Goal: Information Seeking & Learning: Learn about a topic

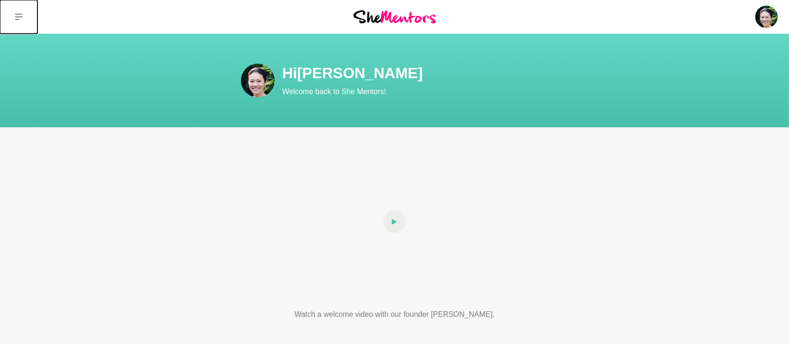
click at [17, 14] on icon at bounding box center [18, 17] width 7 height 7
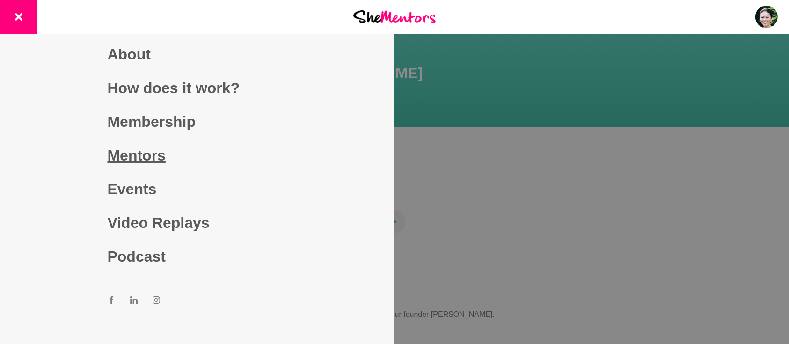
click at [127, 157] on link "Mentors" at bounding box center [198, 156] width 180 height 34
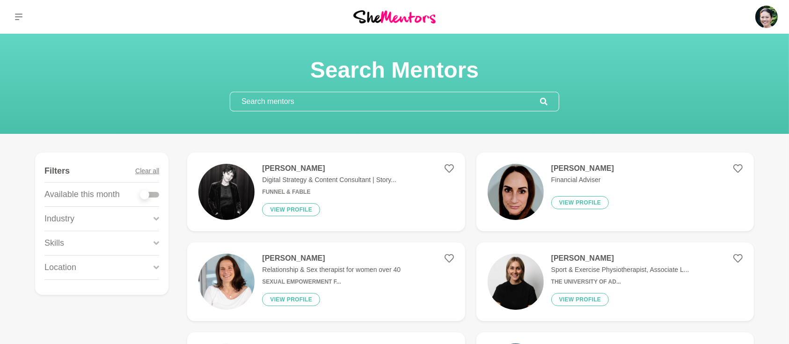
click at [158, 195] on div at bounding box center [149, 195] width 19 height 6
checkbox input "true"
click at [158, 195] on div at bounding box center [149, 195] width 19 height 6
checkbox input "true"
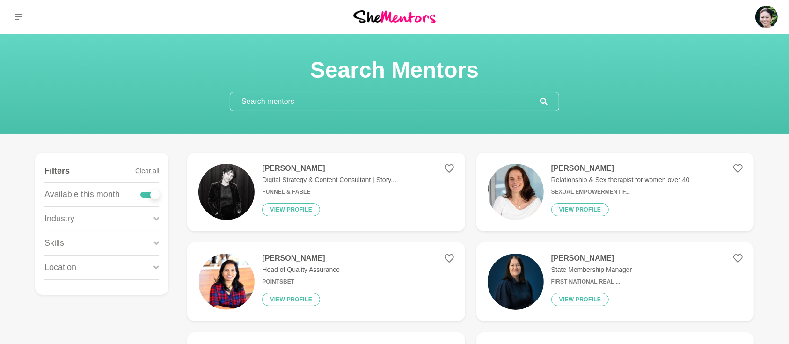
click at [152, 239] on div "Skills" at bounding box center [101, 243] width 115 height 24
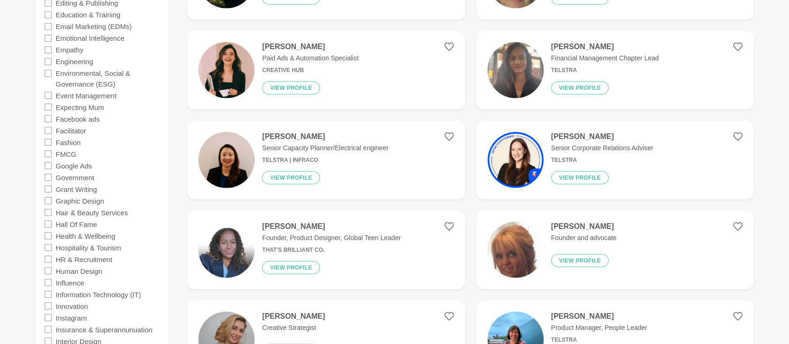
scroll to position [873, 0]
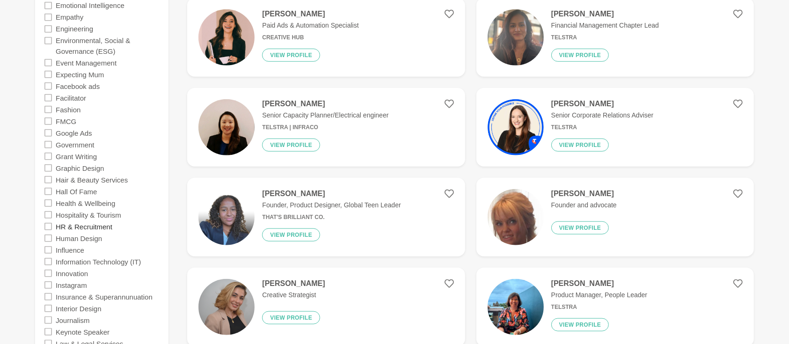
click at [90, 225] on label "HR & Recruitment" at bounding box center [84, 226] width 57 height 12
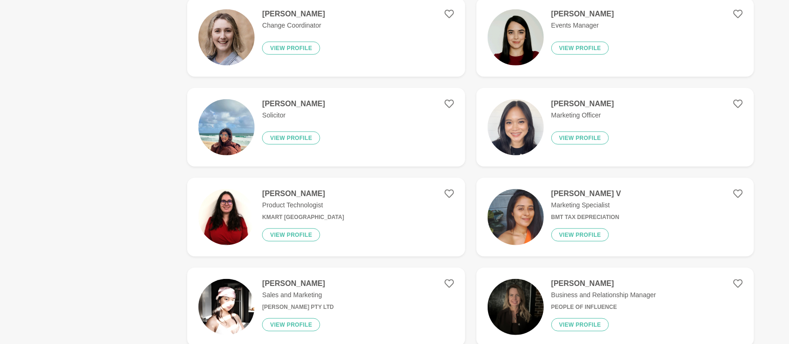
scroll to position [0, 0]
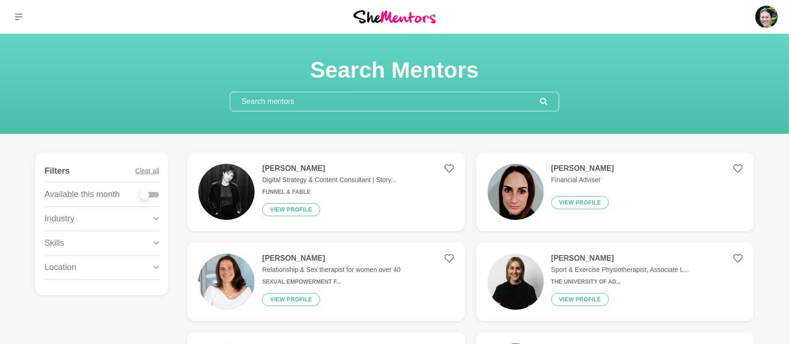
click at [157, 193] on div at bounding box center [149, 195] width 19 height 6
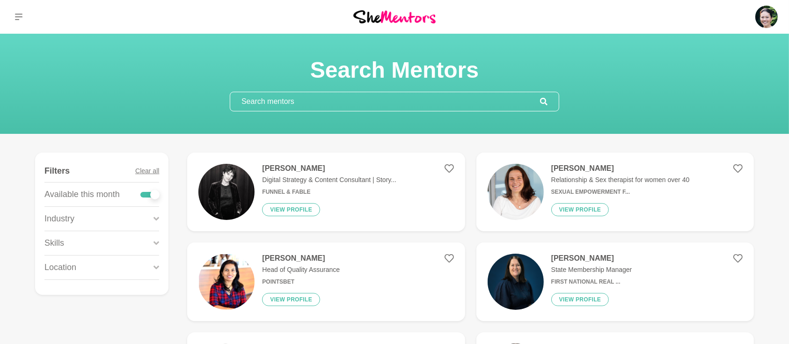
click at [155, 245] on icon at bounding box center [157, 243] width 6 height 13
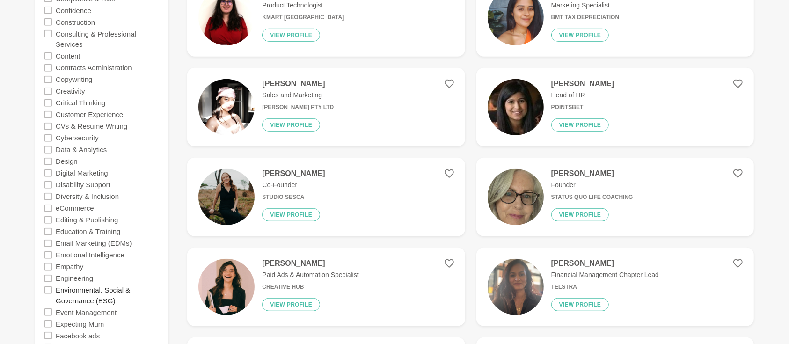
scroll to position [790, 0]
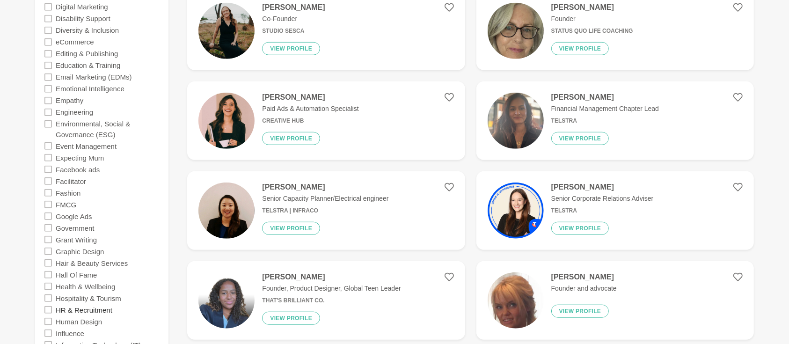
click at [95, 307] on label "HR & Recruitment" at bounding box center [84, 310] width 57 height 12
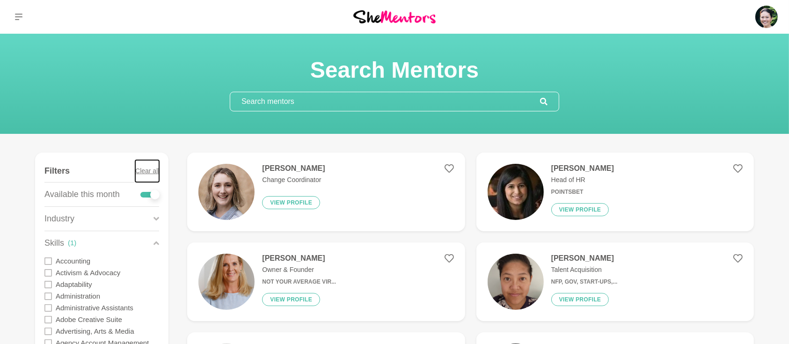
click at [153, 173] on button "Clear all" at bounding box center [147, 171] width 24 height 22
checkbox input "false"
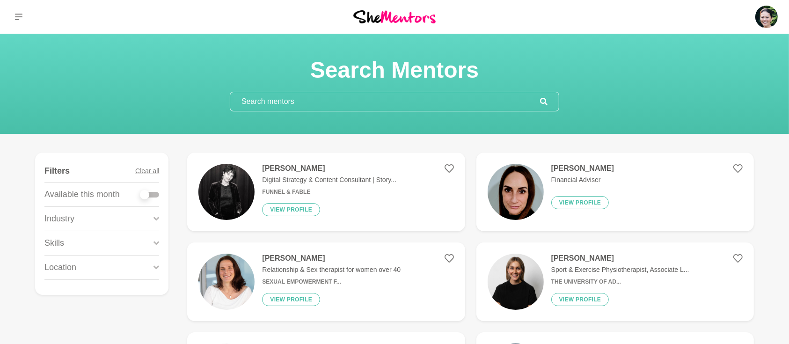
click at [157, 198] on div at bounding box center [149, 194] width 19 height 13
click at [156, 196] on div at bounding box center [149, 195] width 19 height 6
checkbox input "true"
click at [156, 196] on div at bounding box center [149, 195] width 19 height 6
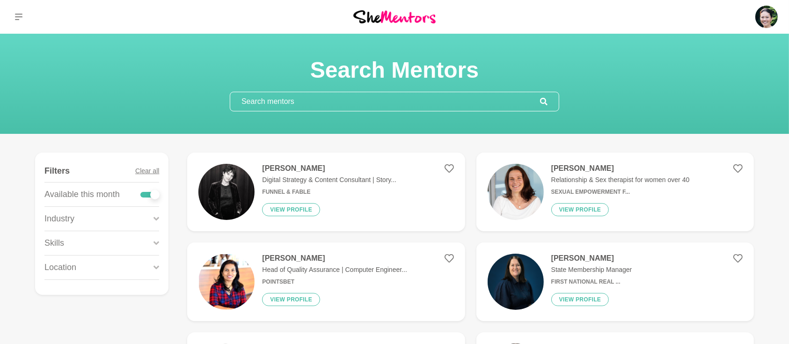
click at [157, 240] on icon at bounding box center [157, 243] width 6 height 13
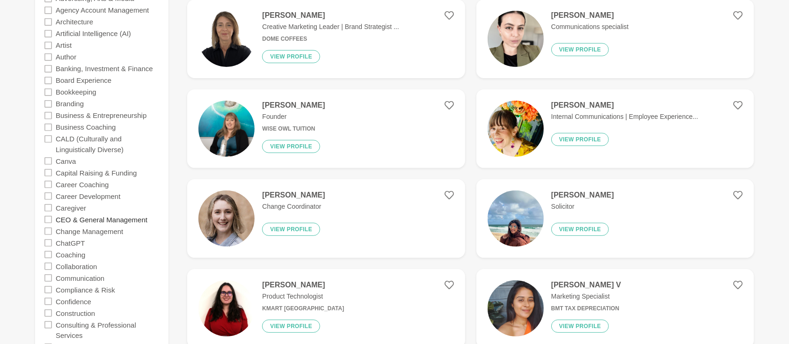
scroll to position [291, 0]
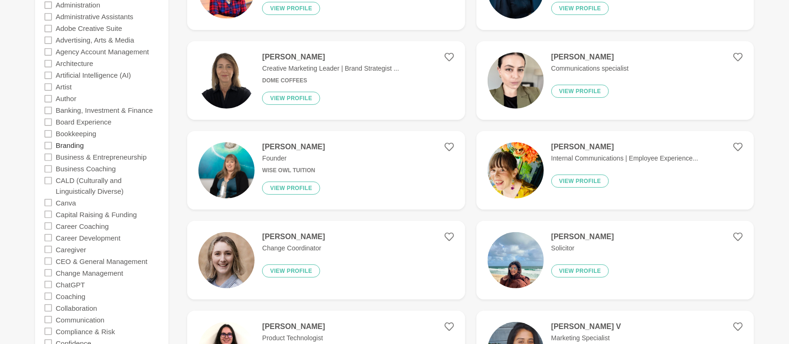
click at [80, 145] on label "Branding" at bounding box center [70, 145] width 28 height 12
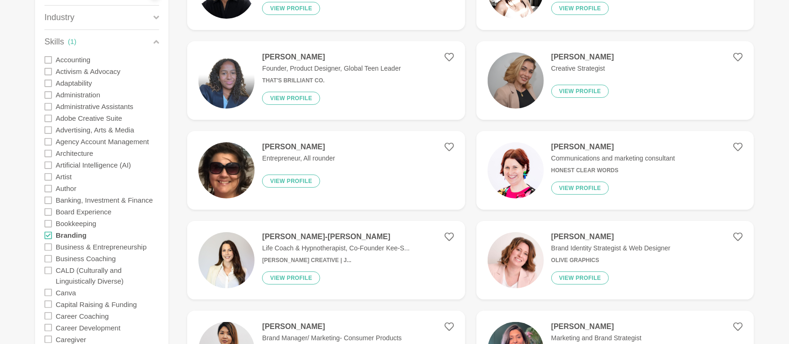
scroll to position [41, 0]
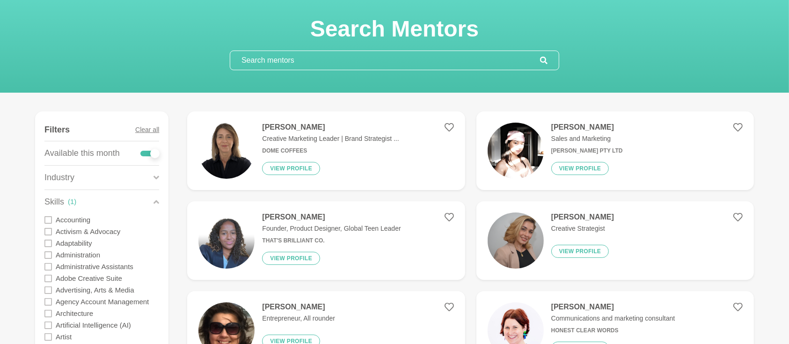
click at [142, 152] on div at bounding box center [149, 154] width 19 height 6
checkbox input "false"
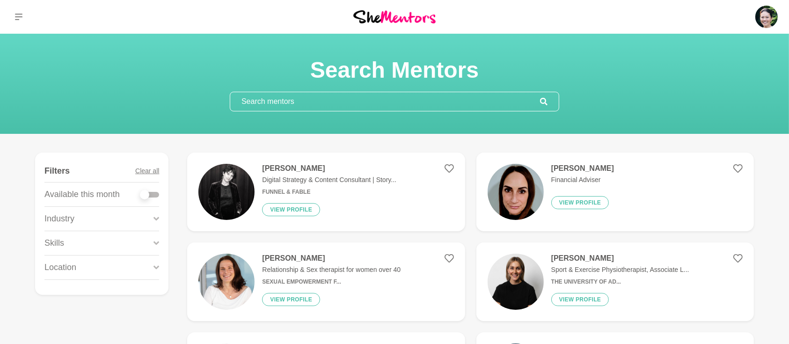
click at [341, 103] on input "text" at bounding box center [385, 101] width 310 height 19
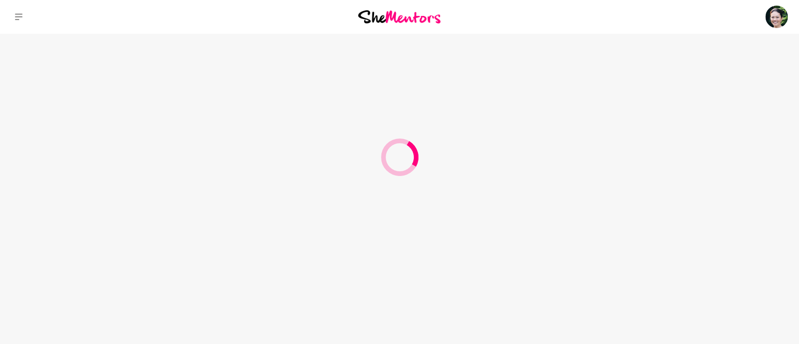
type input "Miranda"
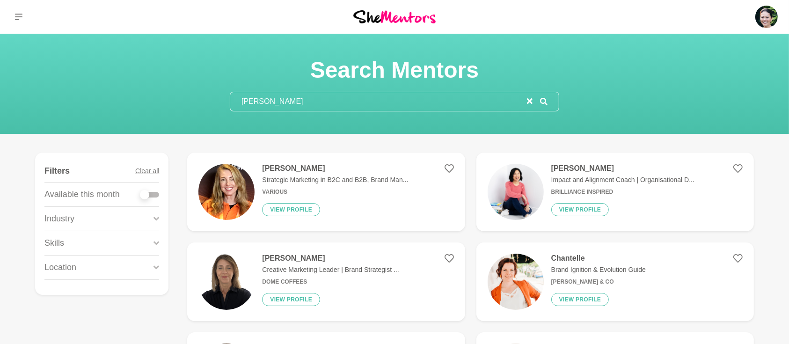
click at [157, 195] on div at bounding box center [149, 195] width 19 height 6
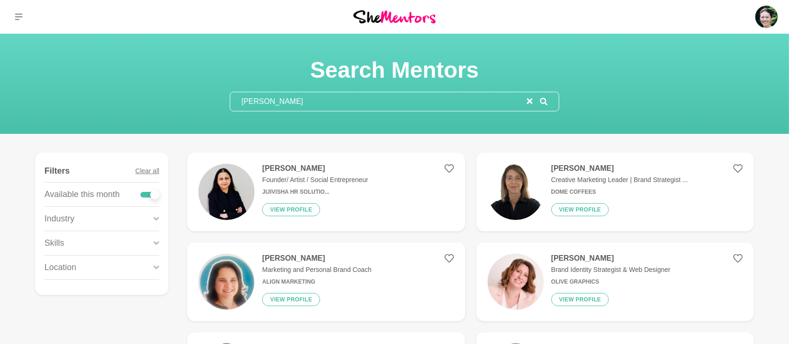
click at [159, 243] on icon at bounding box center [157, 243] width 6 height 13
click at [72, 285] on label "Branding" at bounding box center [70, 284] width 28 height 12
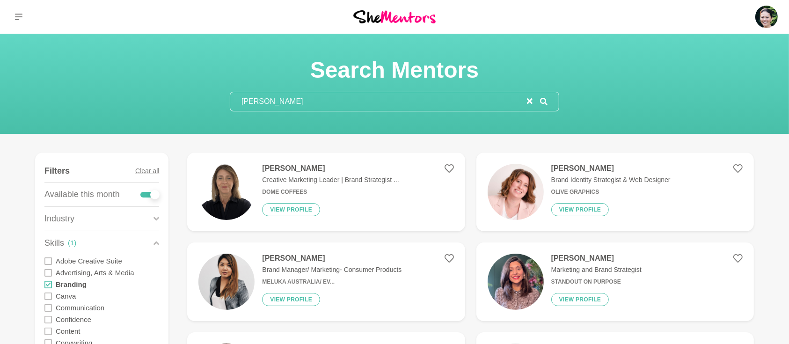
click at [141, 190] on label at bounding box center [149, 192] width 19 height 9
checkbox input "false"
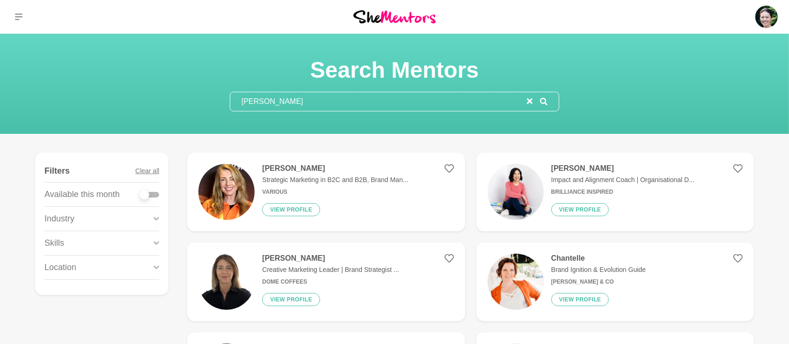
click at [274, 162] on figure "Miranda Bozic Strategic Marketing in B2C and B2B, Brand Man... Various View pro…" at bounding box center [326, 192] width 278 height 79
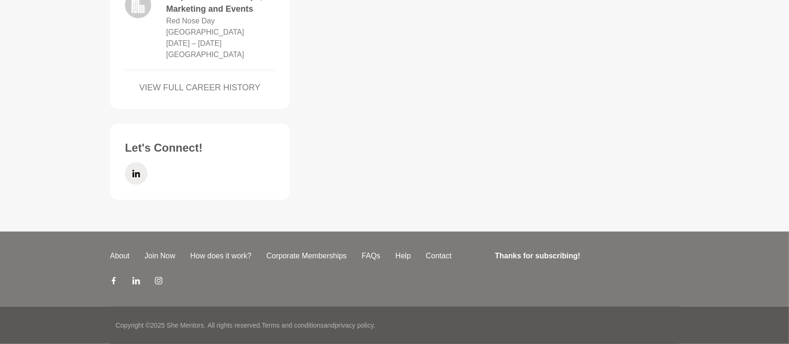
scroll to position [951, 0]
click at [132, 177] on icon at bounding box center [135, 173] width 7 height 7
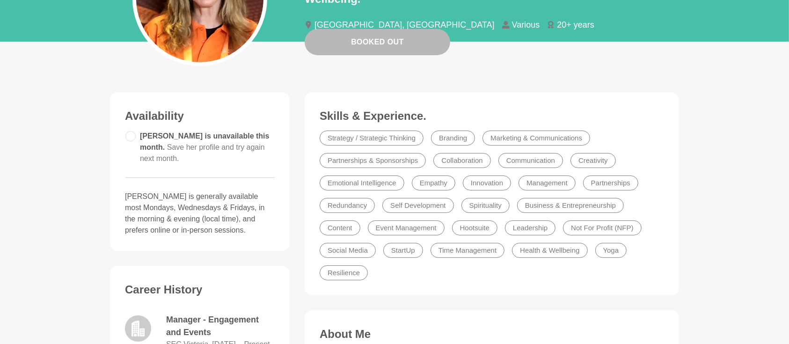
scroll to position [0, 0]
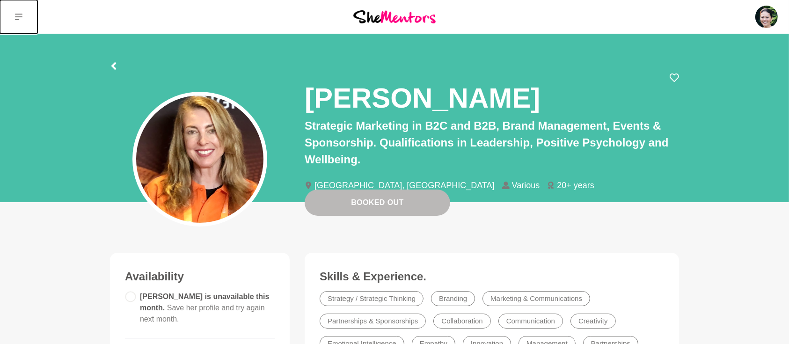
click at [22, 15] on button at bounding box center [18, 17] width 37 height 34
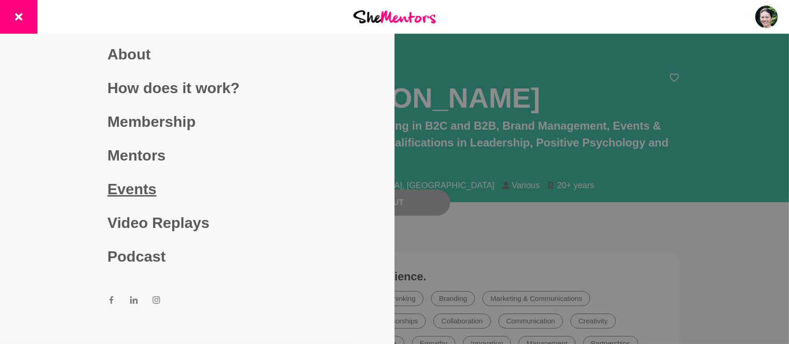
click at [125, 183] on link "Events" at bounding box center [198, 189] width 180 height 34
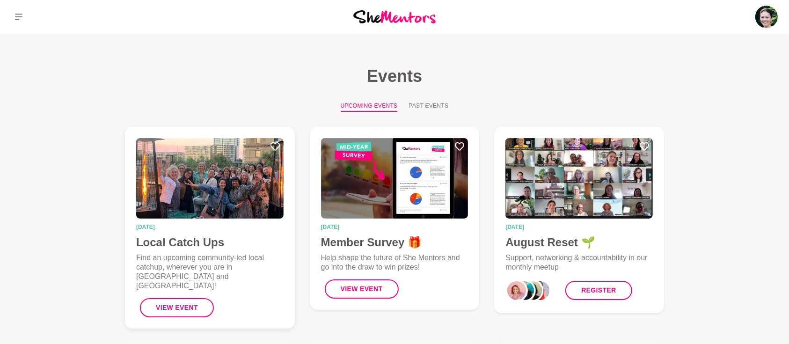
click at [195, 241] on h4 "Local Catch Ups" at bounding box center [209, 242] width 147 height 14
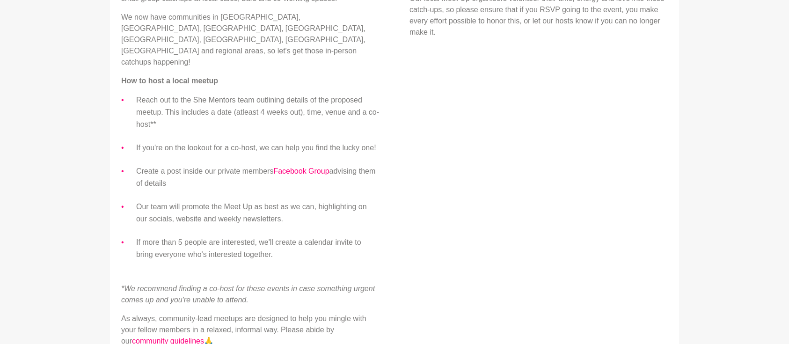
scroll to position [499, 0]
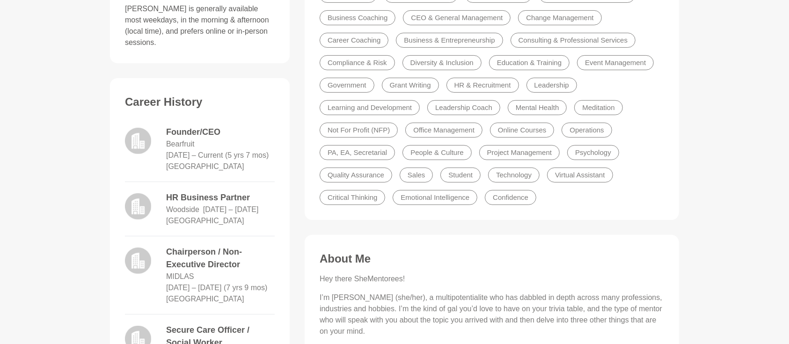
scroll to position [41, 0]
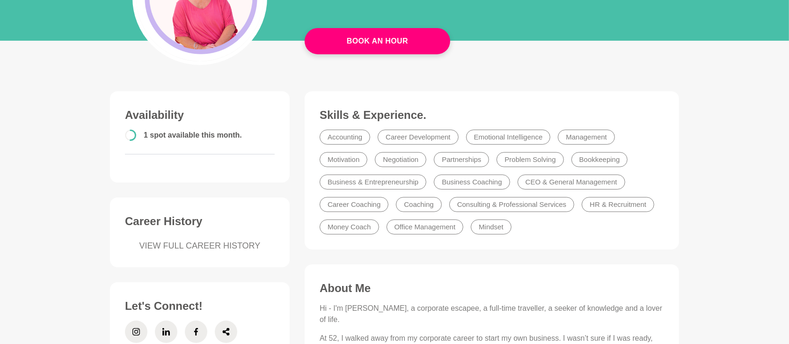
scroll to position [333, 0]
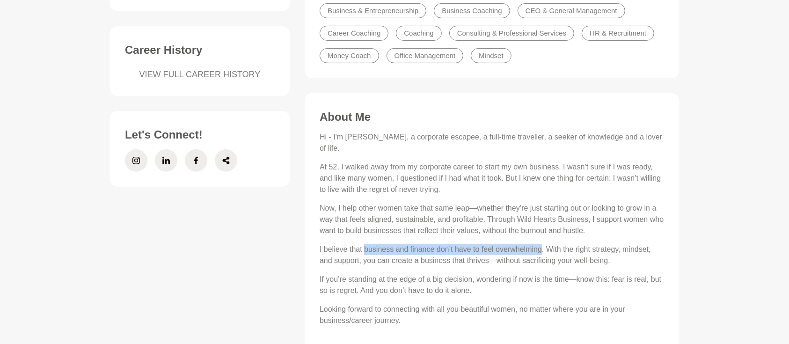
drag, startPoint x: 363, startPoint y: 238, endPoint x: 543, endPoint y: 235, distance: 179.7
click at [543, 244] on p "I believe that business and finance don’t have to feel overwhelming. With the r…" at bounding box center [492, 255] width 344 height 22
copy p "business and finance don’t have to feel overwhelming"
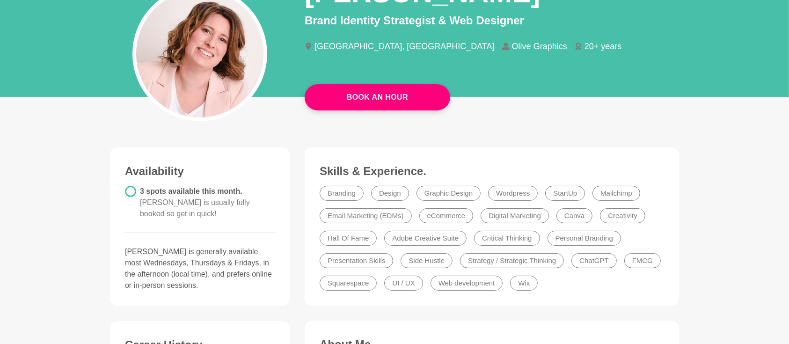
scroll to position [124, 0]
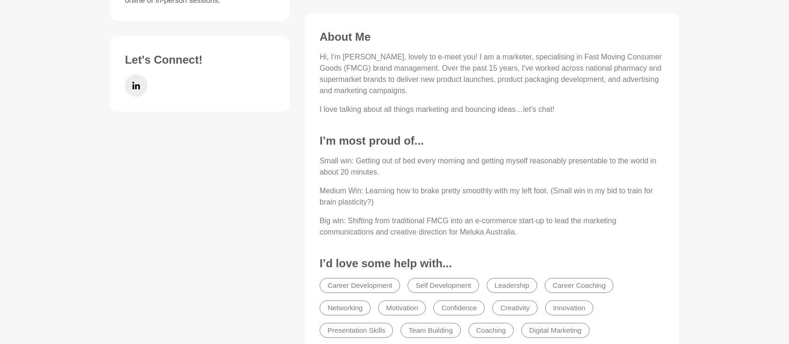
scroll to position [374, 0]
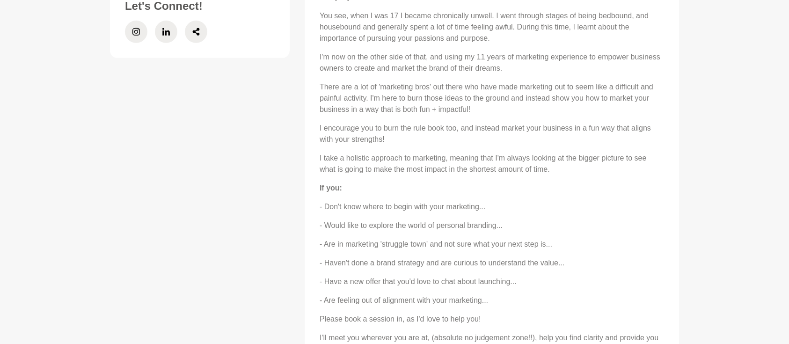
scroll to position [374, 0]
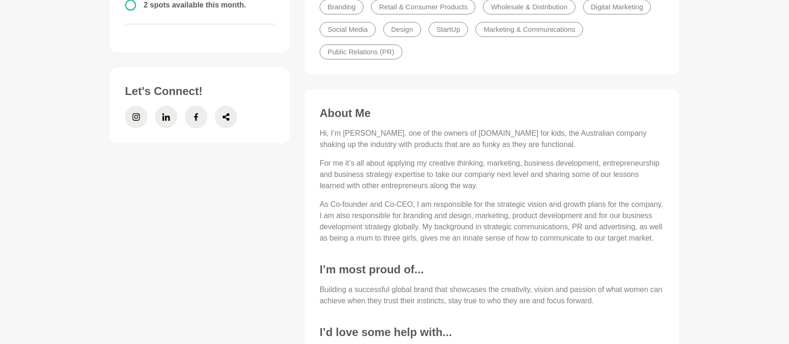
scroll to position [291, 0]
click at [163, 118] on icon at bounding box center [165, 117] width 7 height 7
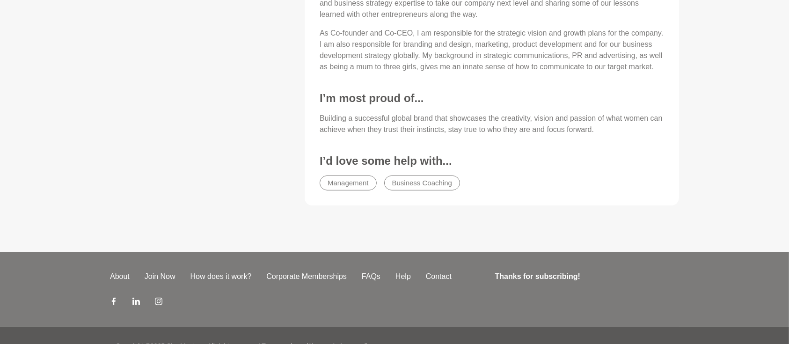
scroll to position [483, 0]
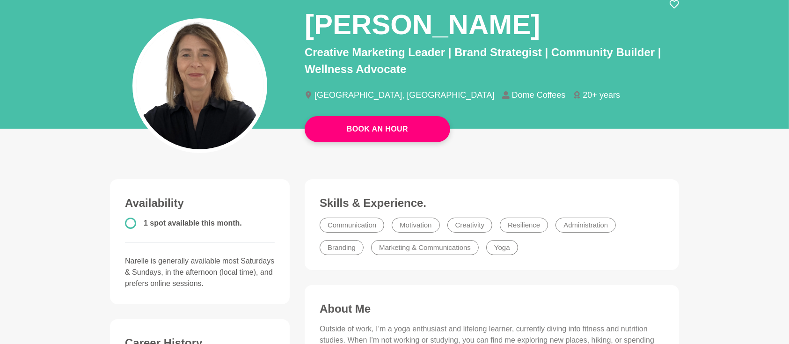
scroll to position [41, 0]
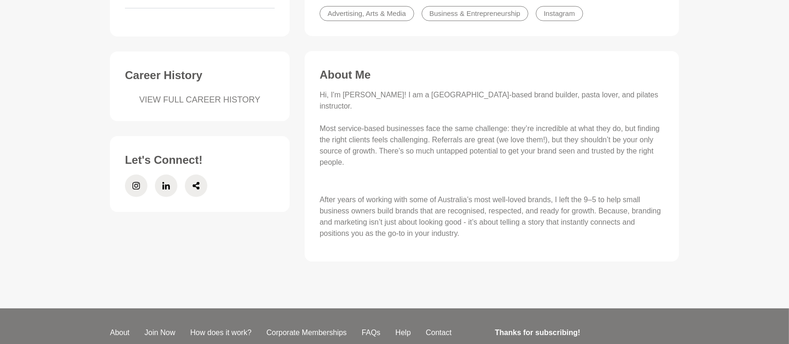
scroll to position [333, 0]
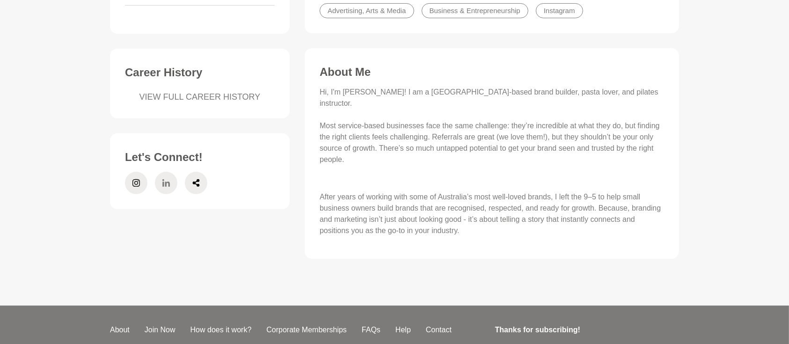
click at [170, 172] on span at bounding box center [166, 183] width 22 height 22
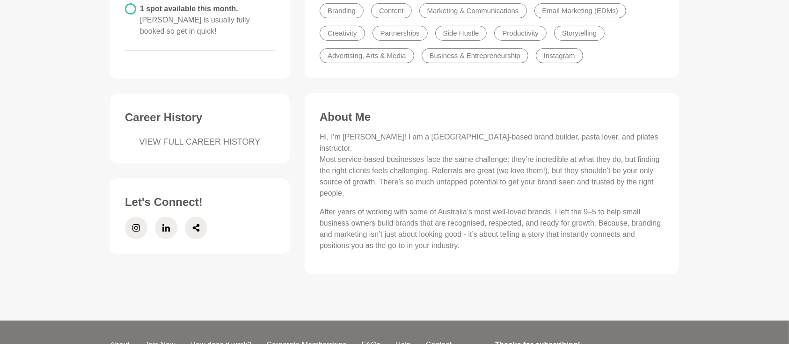
scroll to position [291, 0]
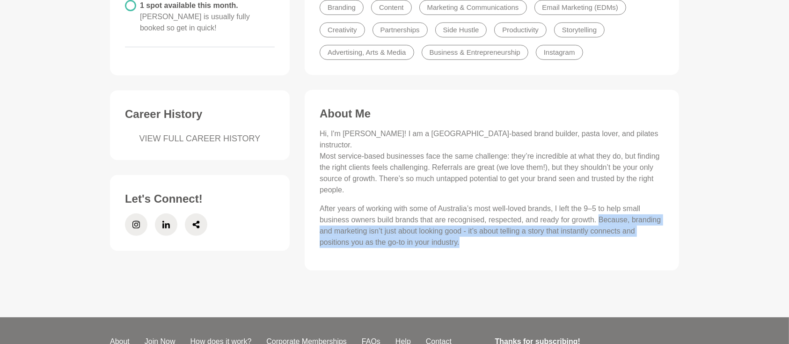
drag, startPoint x: 598, startPoint y: 209, endPoint x: 607, endPoint y: 232, distance: 24.0
click at [607, 232] on p "After years of working with some of Australia’s most well-loved brands, I left …" at bounding box center [492, 225] width 344 height 45
copy p "Because, branding and marketing isn’t just about looking good - it’s about tell…"
